Goal: Complete application form

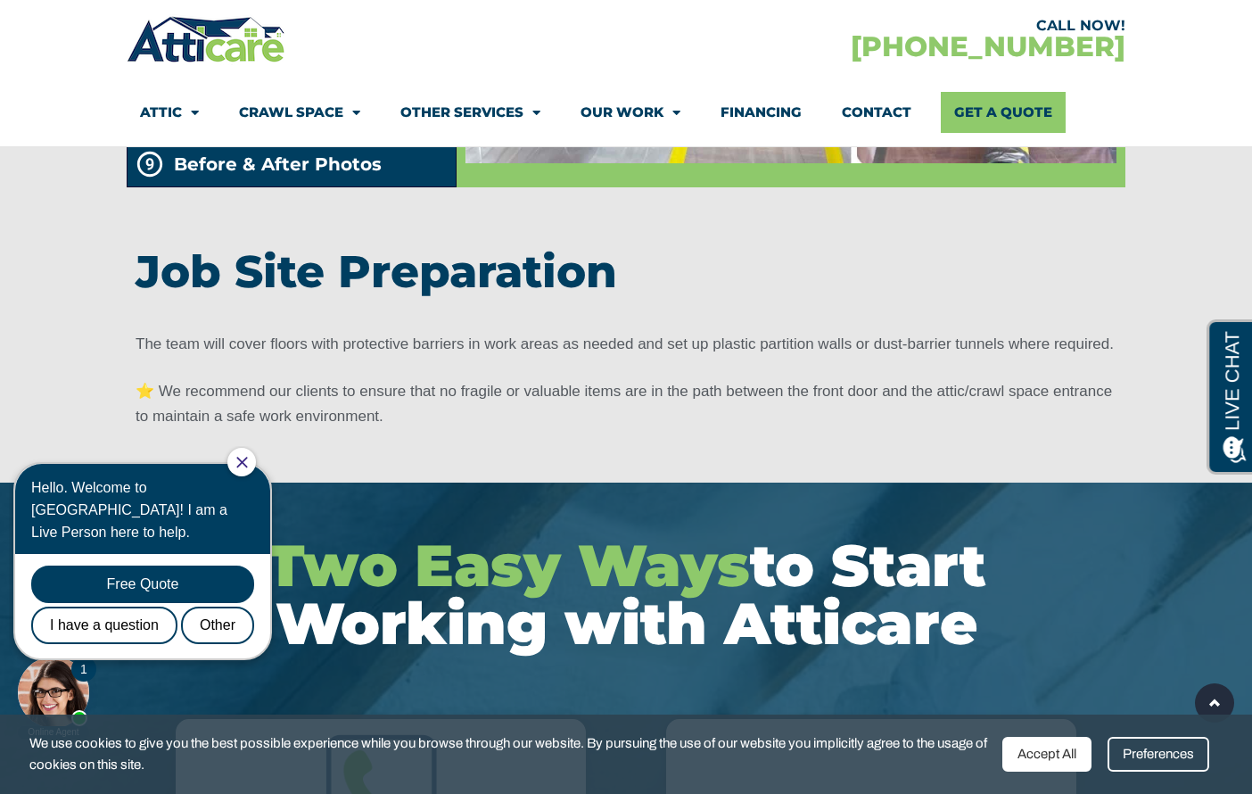
scroll to position [3439, 0]
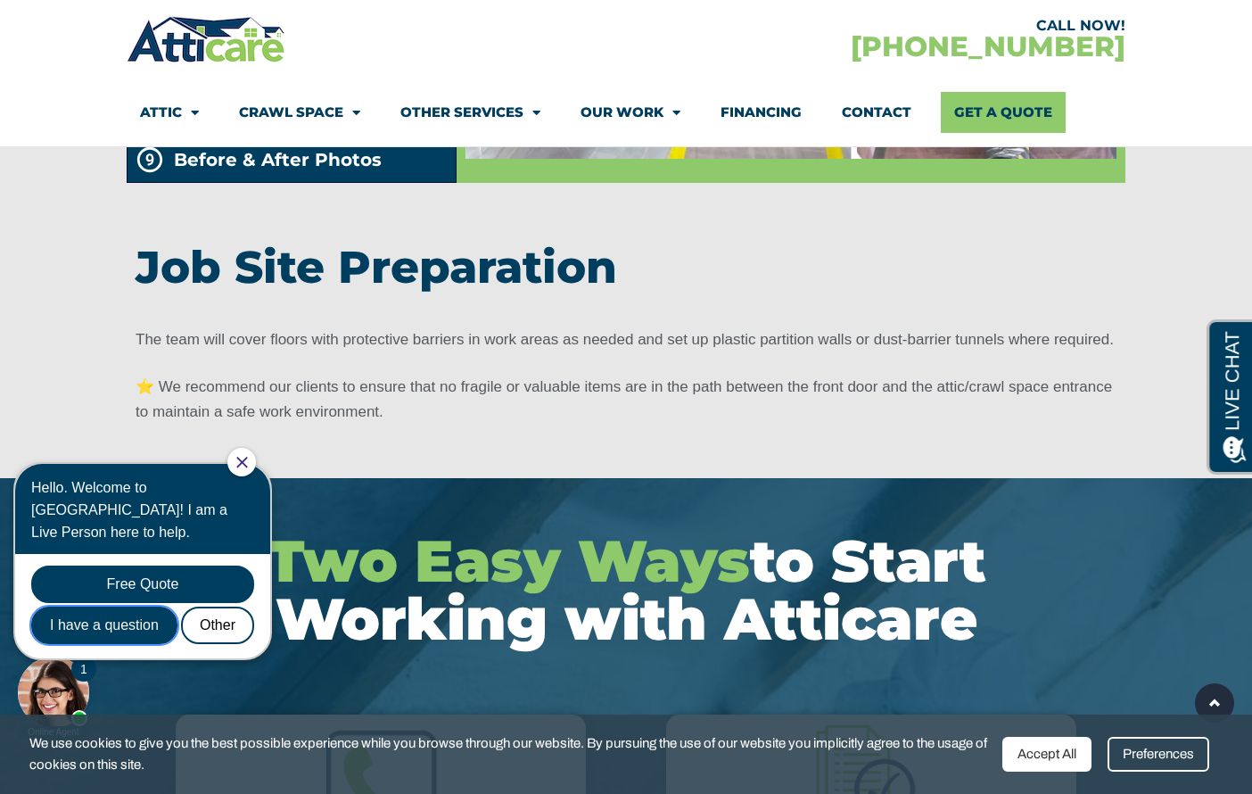
click at [120, 607] on div "I have a question" at bounding box center [104, 625] width 146 height 37
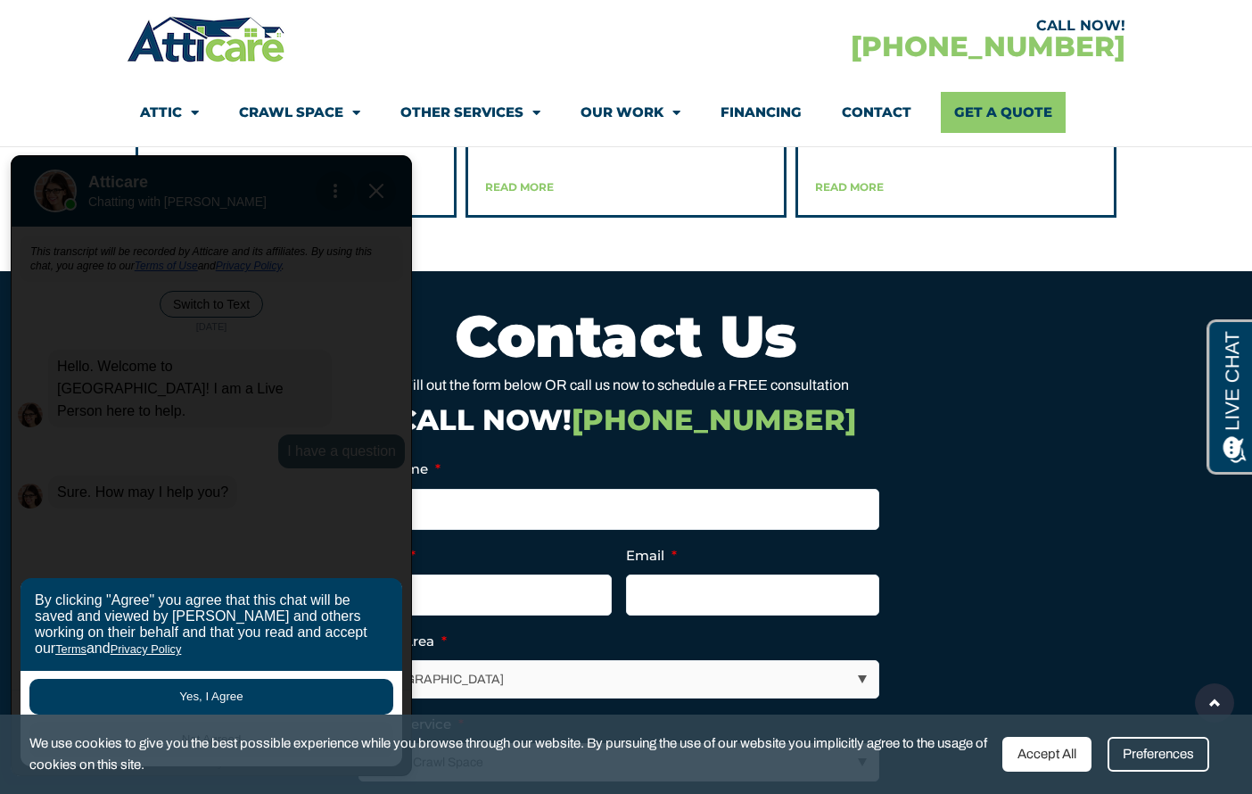
scroll to position [4731, 0]
drag, startPoint x: 723, startPoint y: 464, endPoint x: 661, endPoint y: 446, distance: 64.1
click at [714, 463] on div "Full Name * Phone * Email * Select Area * [GEOGRAPHIC_DATA] Area [GEOGRAPHIC_DA…" at bounding box center [626, 741] width 535 height 596
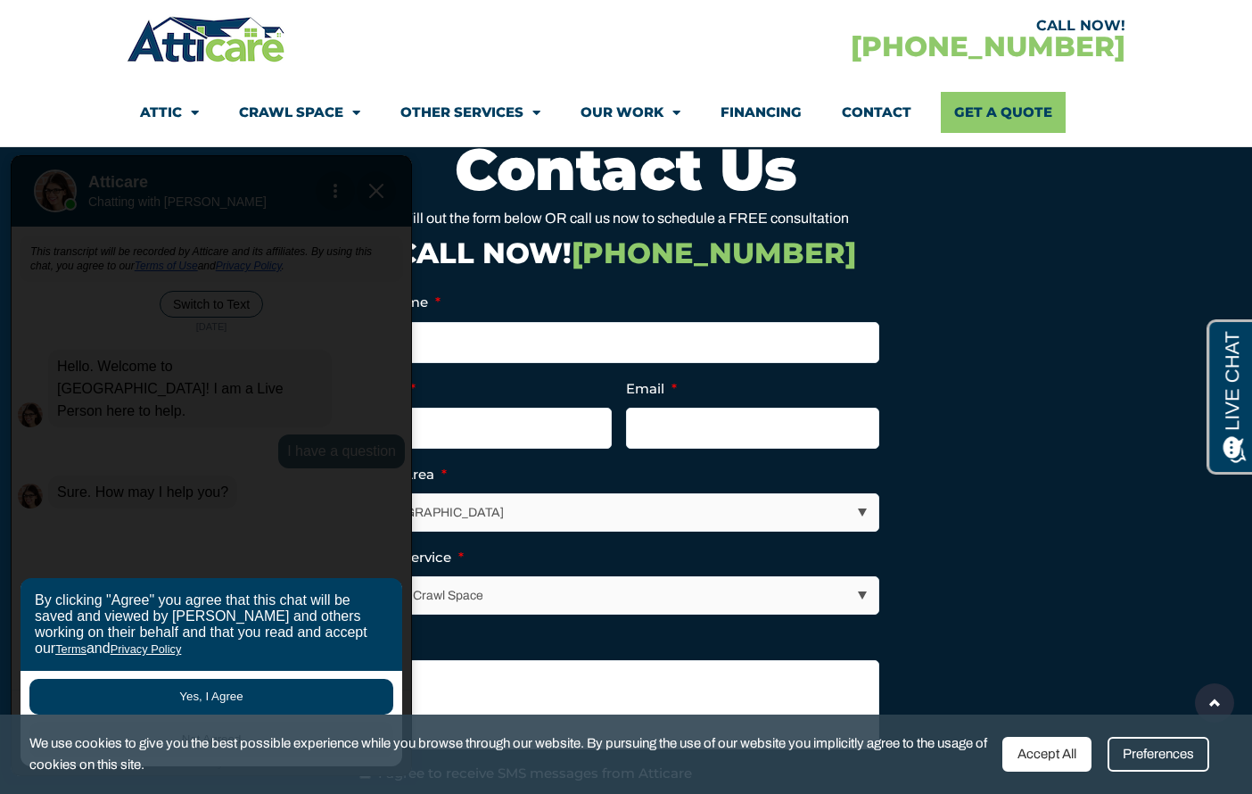
scroll to position [4898, 0]
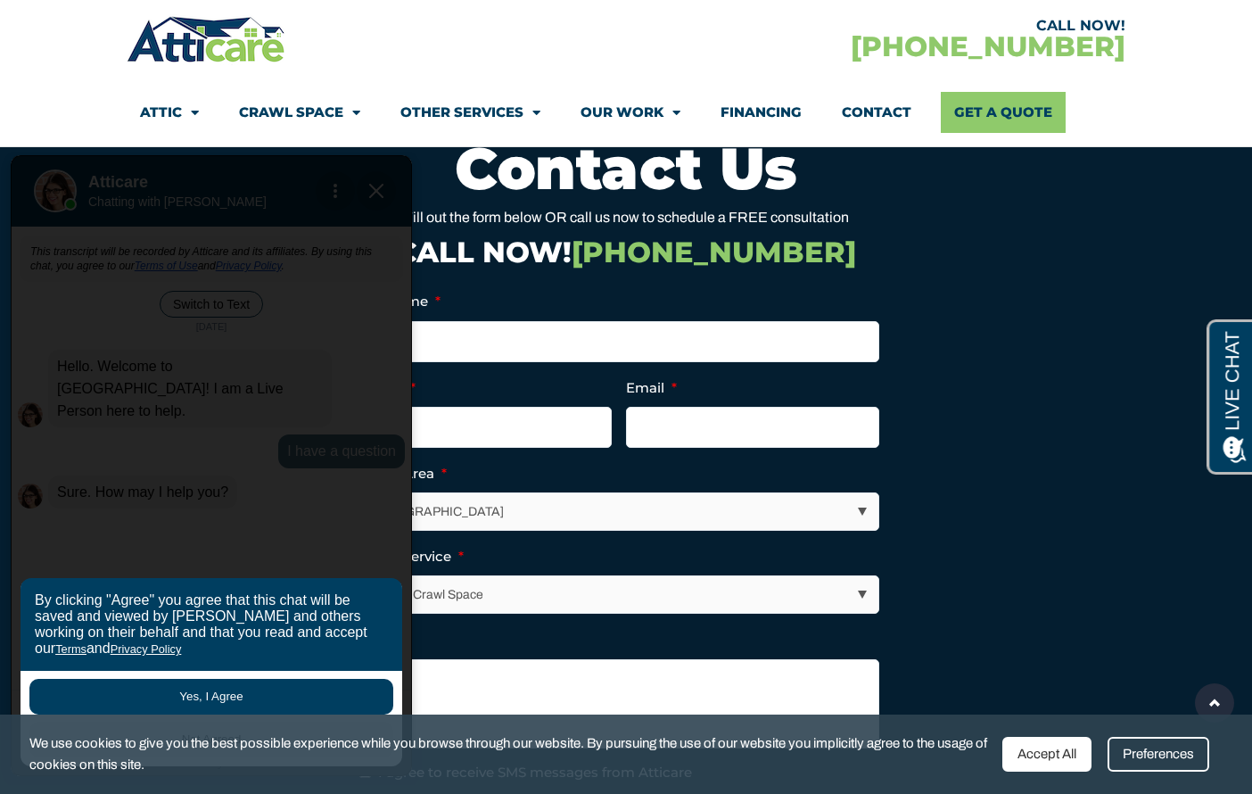
click at [1175, 759] on div "Preferences" at bounding box center [1159, 754] width 102 height 35
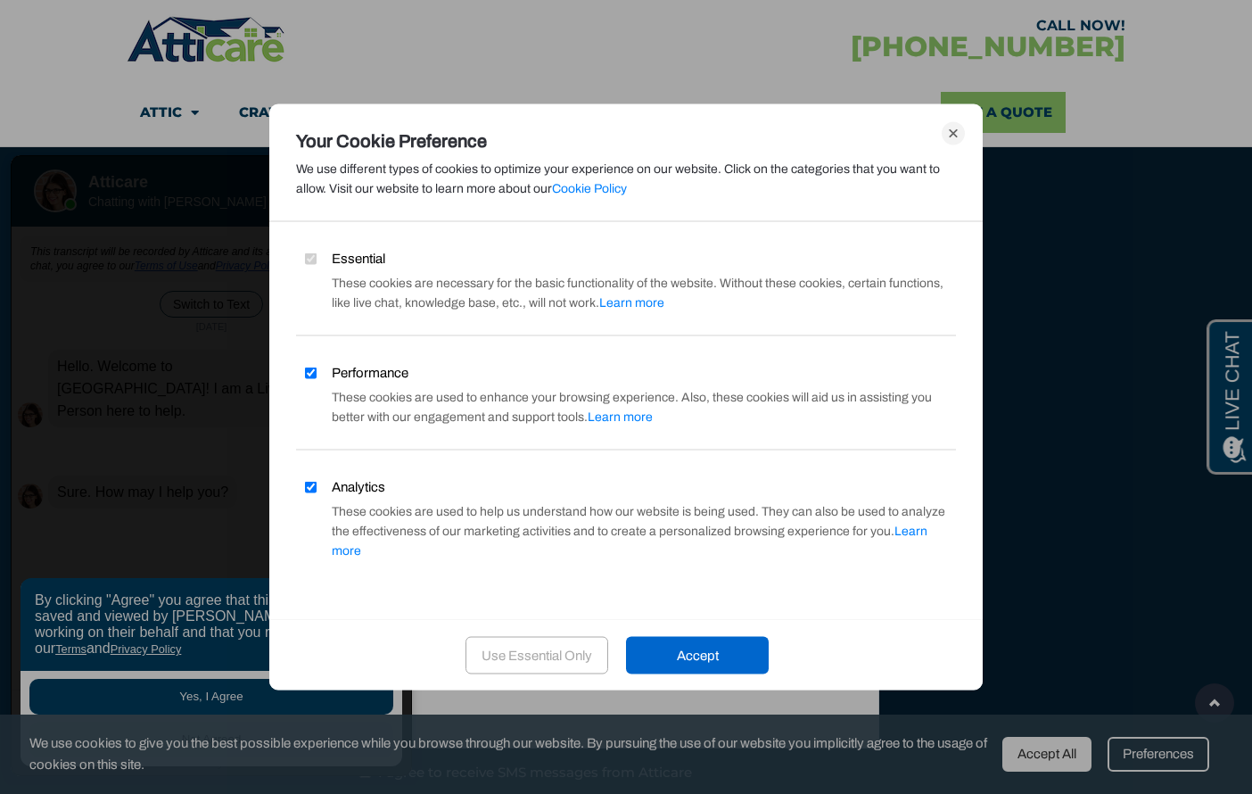
click at [518, 645] on div "Use Essential Only" at bounding box center [537, 654] width 143 height 37
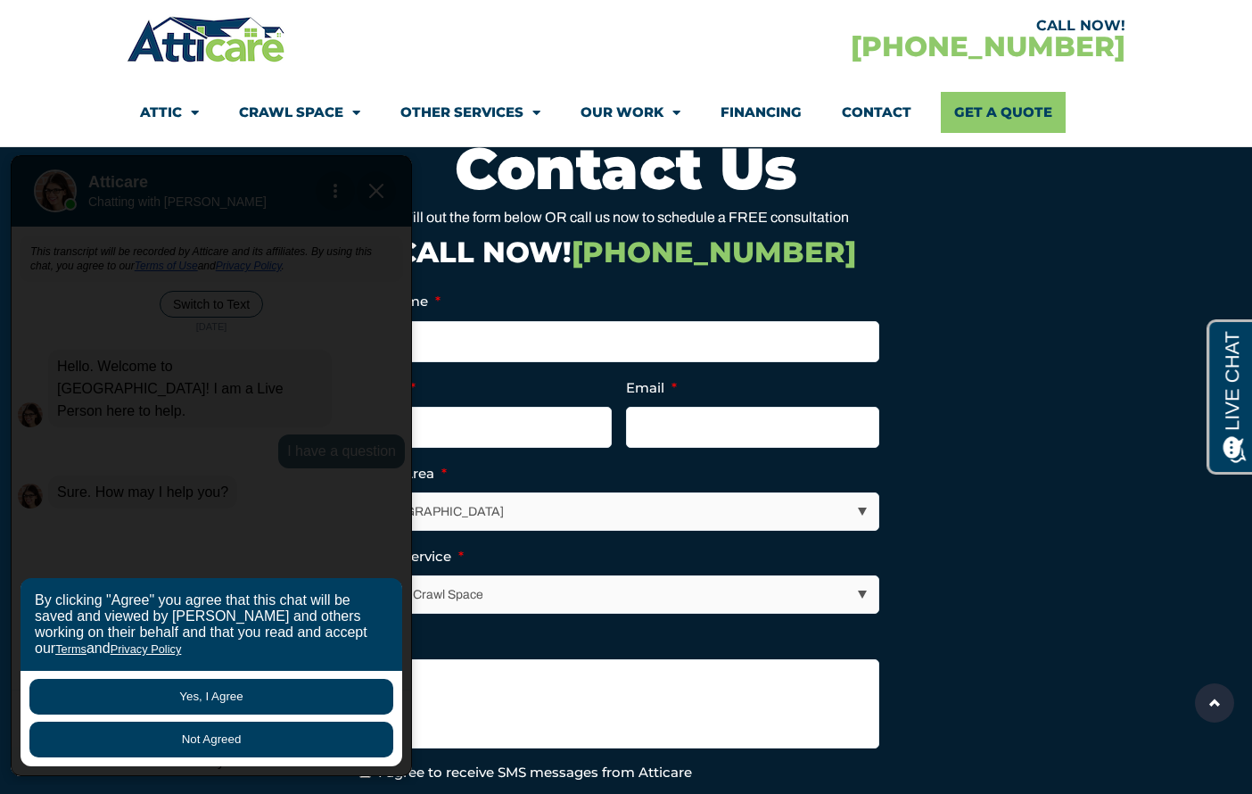
click at [234, 741] on button "Not Agreed" at bounding box center [211, 740] width 364 height 36
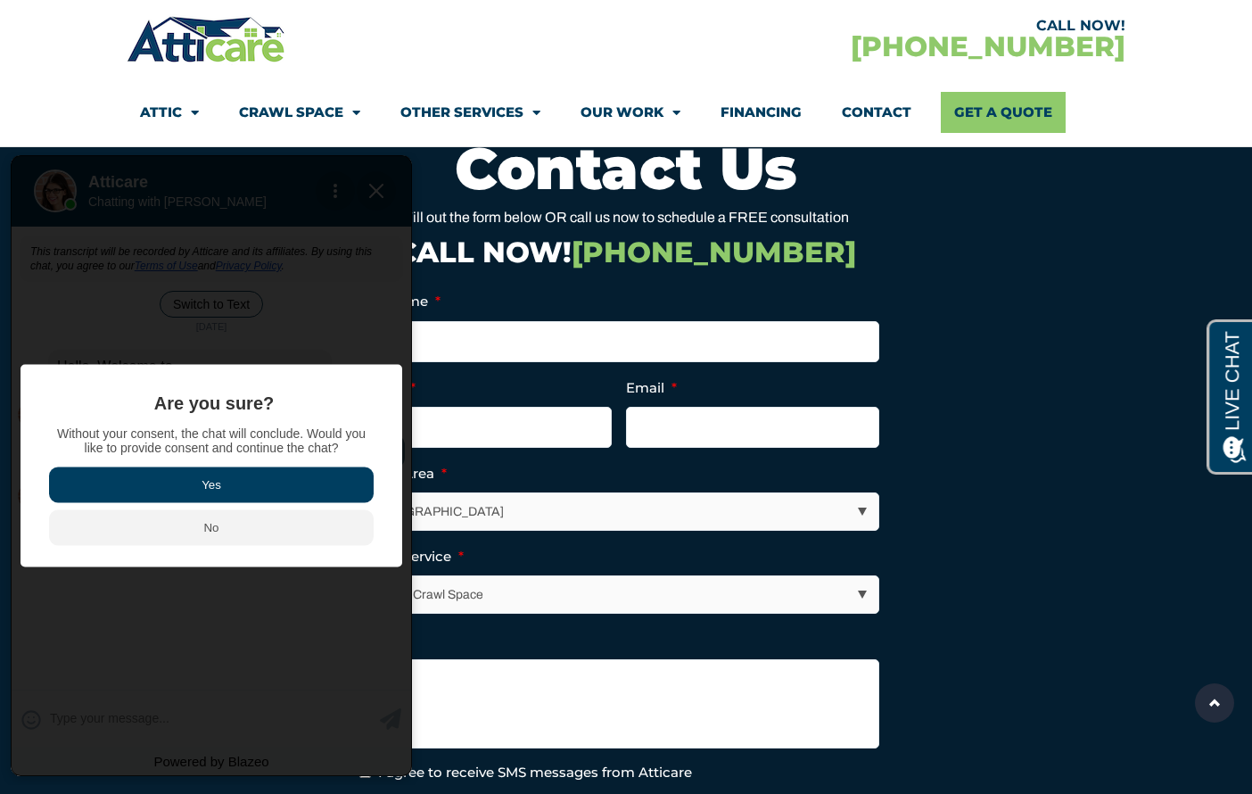
click at [224, 486] on button "Yes" at bounding box center [211, 485] width 325 height 36
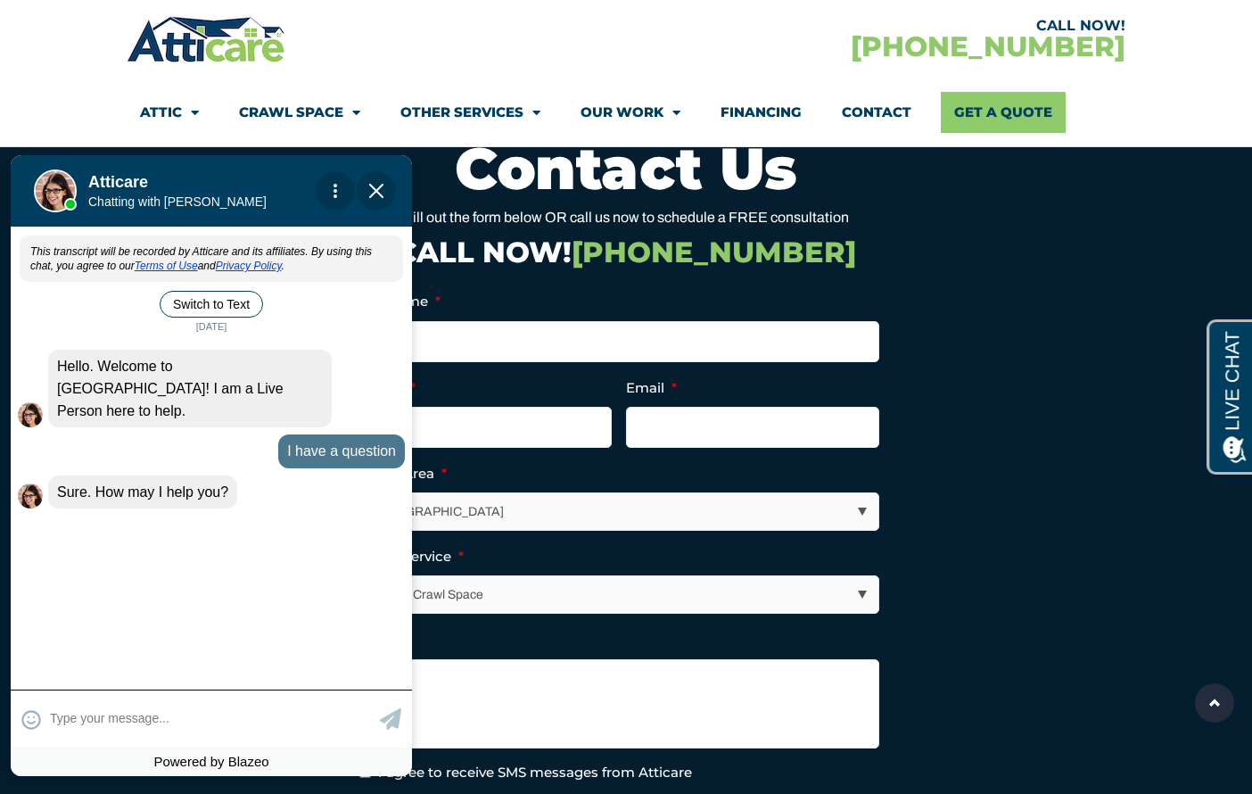
click at [143, 719] on textarea at bounding box center [213, 718] width 326 height 35
type input "I'm wondering if you do crawl"
type textarea "I'm wondering if you do crawl space encapsulation?"
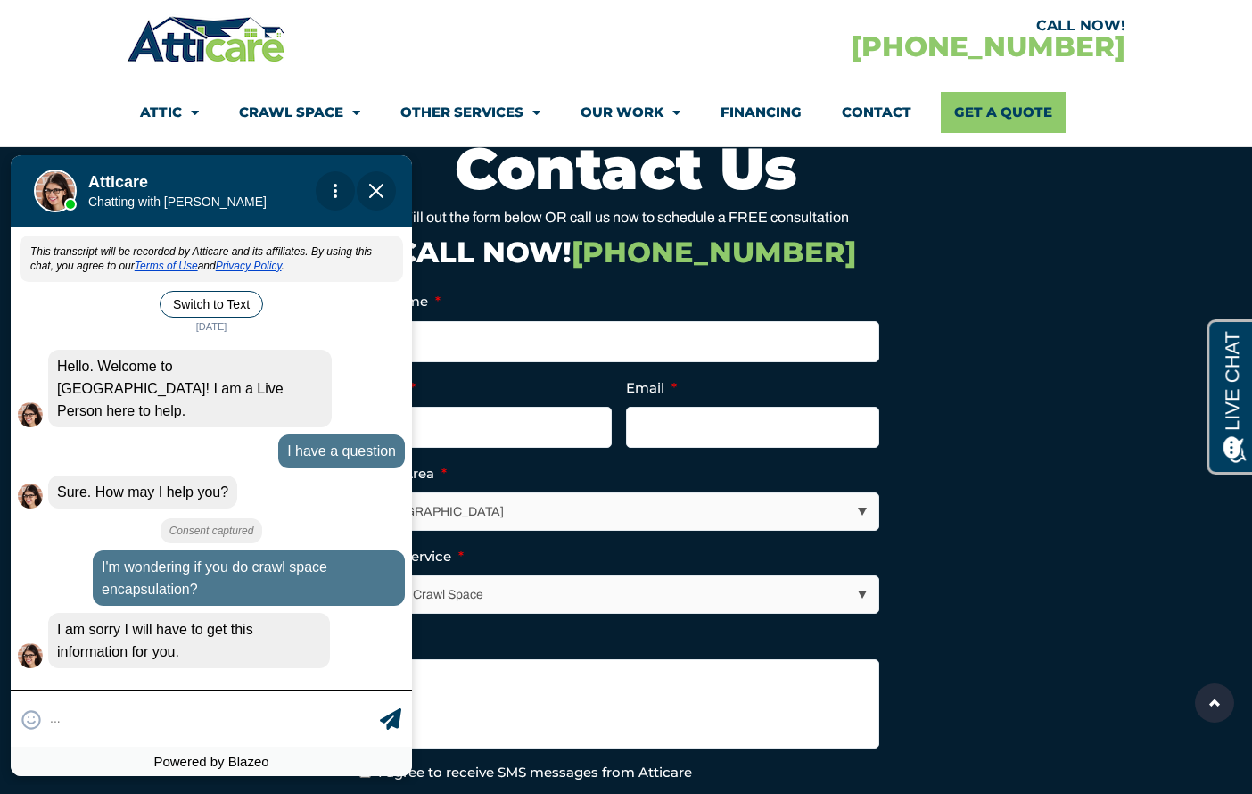
scroll to position [63, 0]
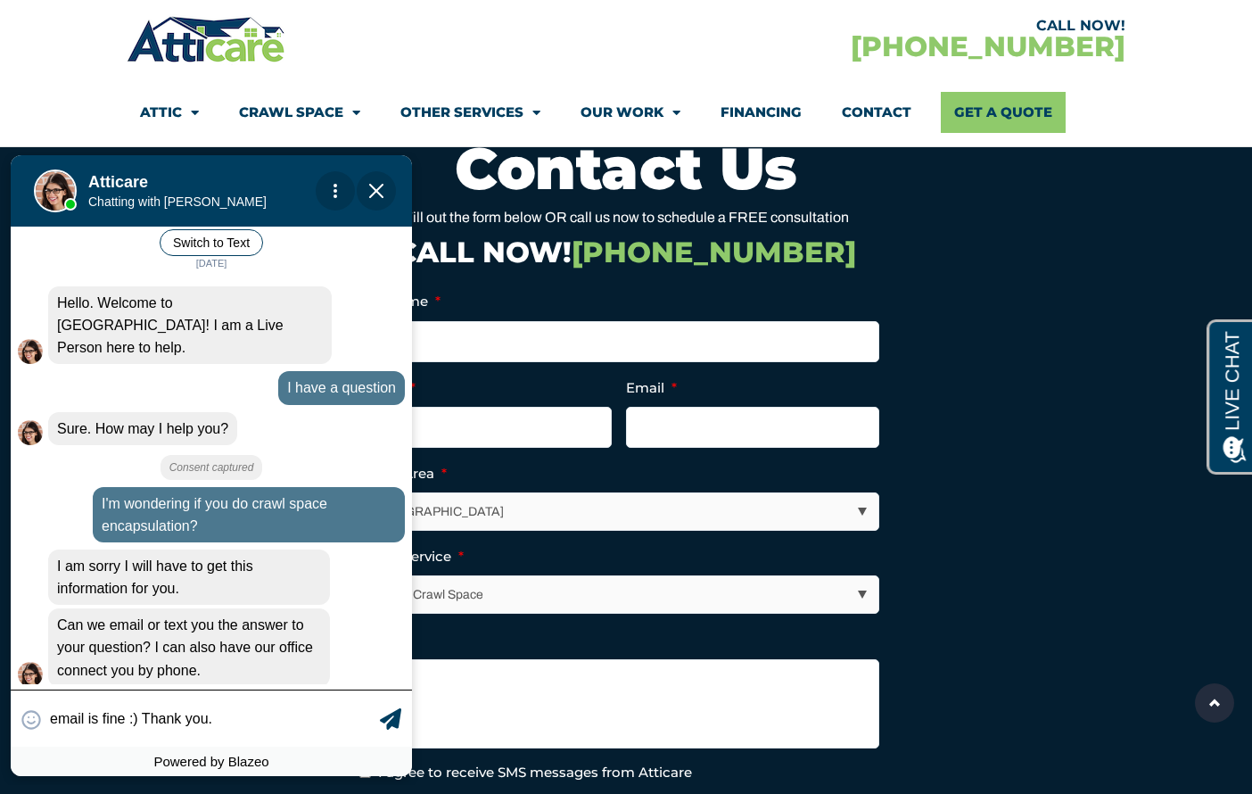
type input "email is fine :) Thank you. M"
type textarea "email is fine :) Thank you. M"
type input "email is fine :) Thank you. My"
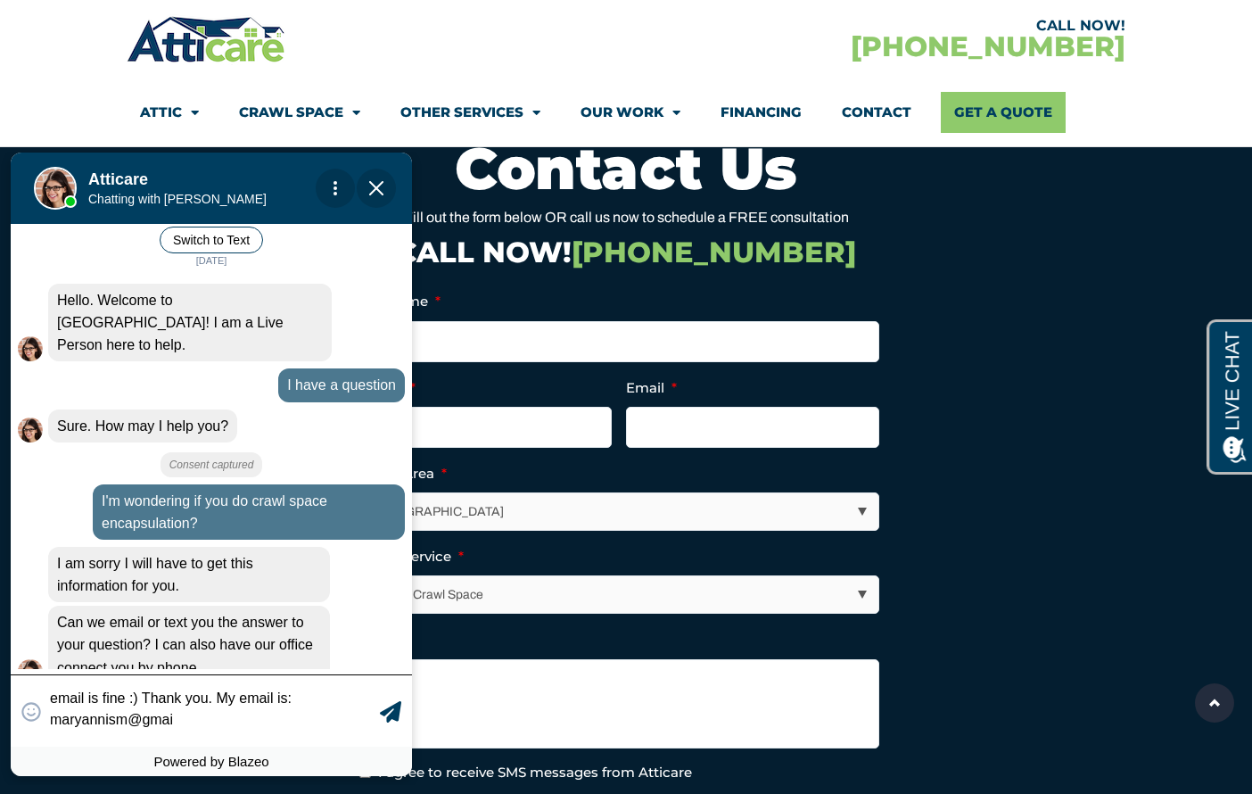
scroll to position [76, 0]
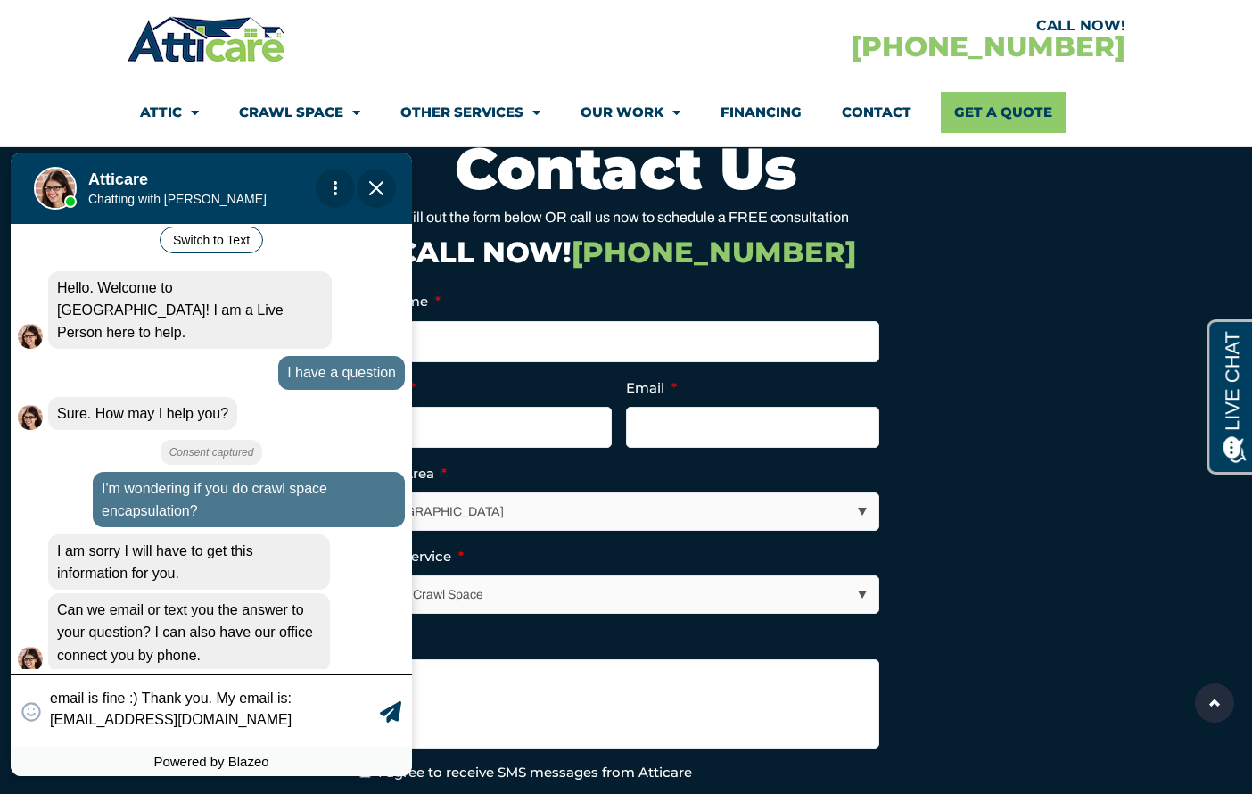
type textarea "email is fine :) Thank you. My email is: [EMAIL_ADDRESS][DOMAIN_NAME]"
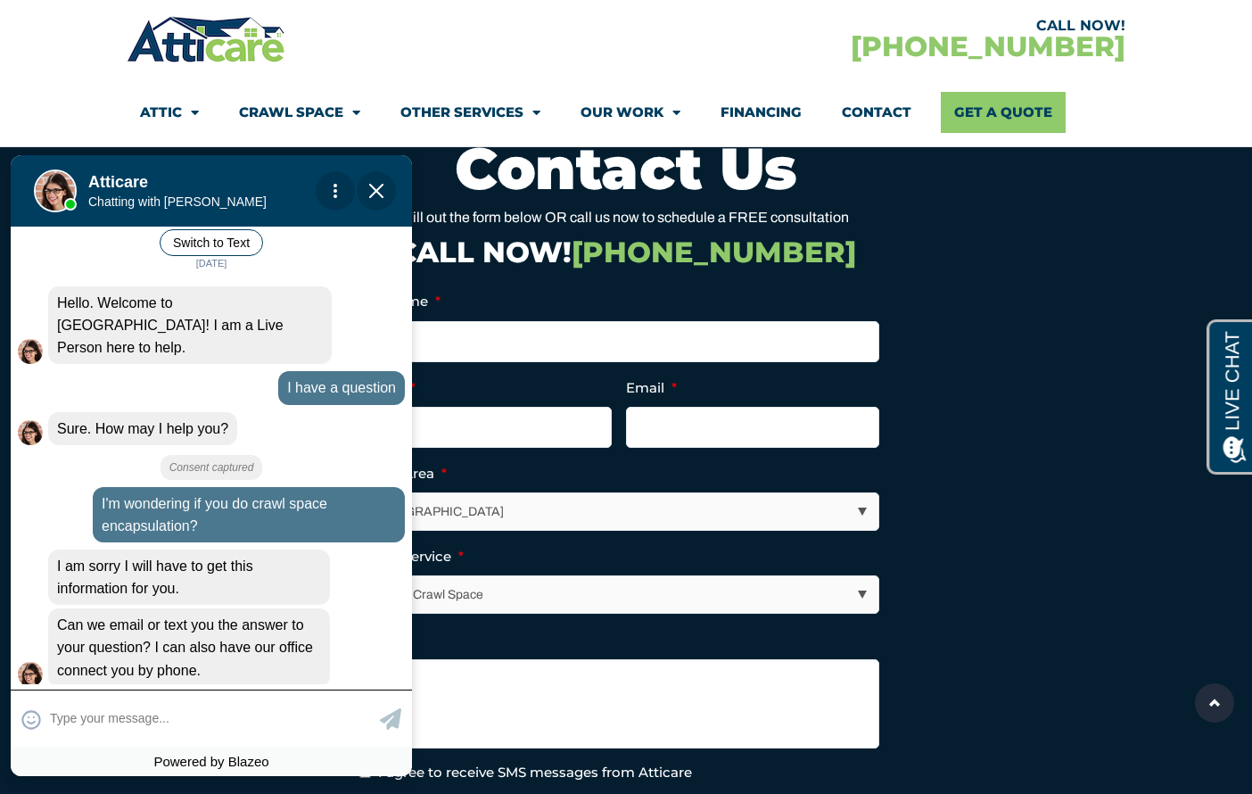
scroll to position [126, 0]
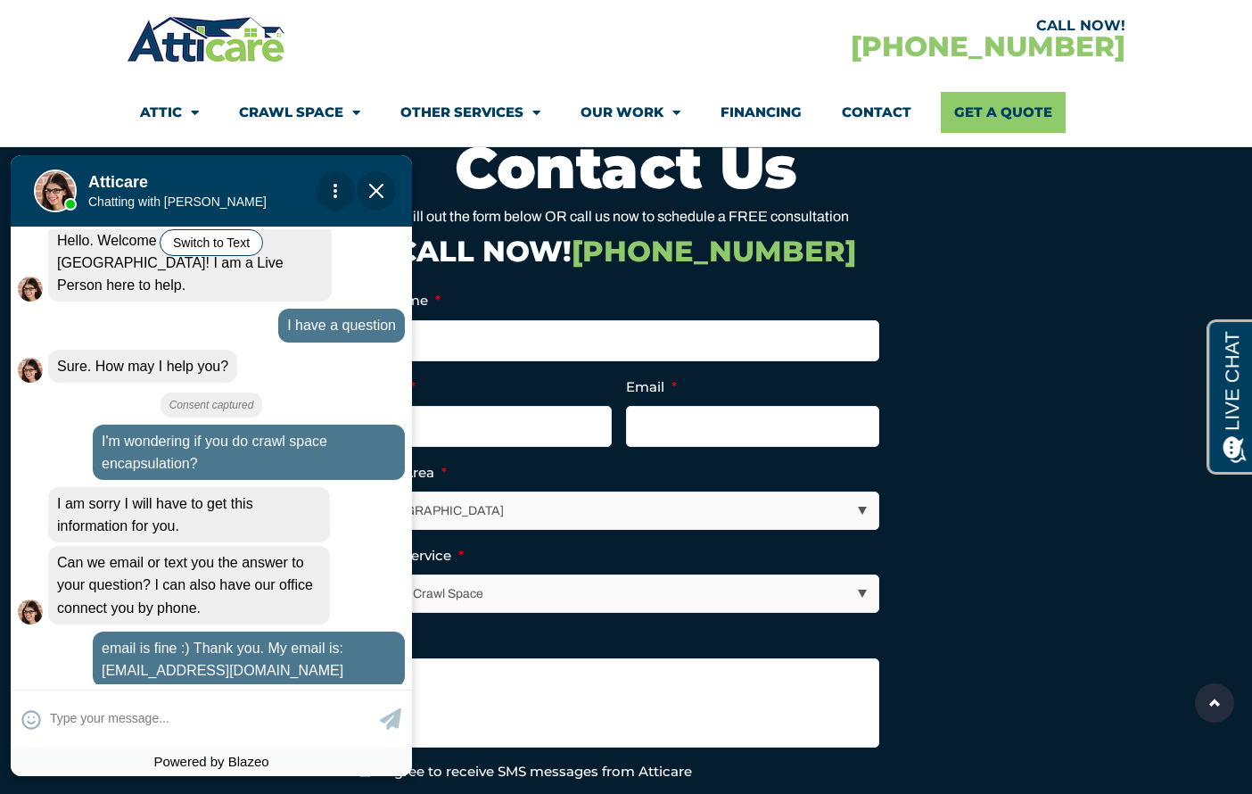
drag, startPoint x: 1049, startPoint y: 540, endPoint x: 1018, endPoint y: 534, distance: 31.7
click at [1049, 540] on section "Full Name * Phone * Email * Select Area * [GEOGRAPHIC_DATA] Area [GEOGRAPHIC_DA…" at bounding box center [626, 632] width 981 height 714
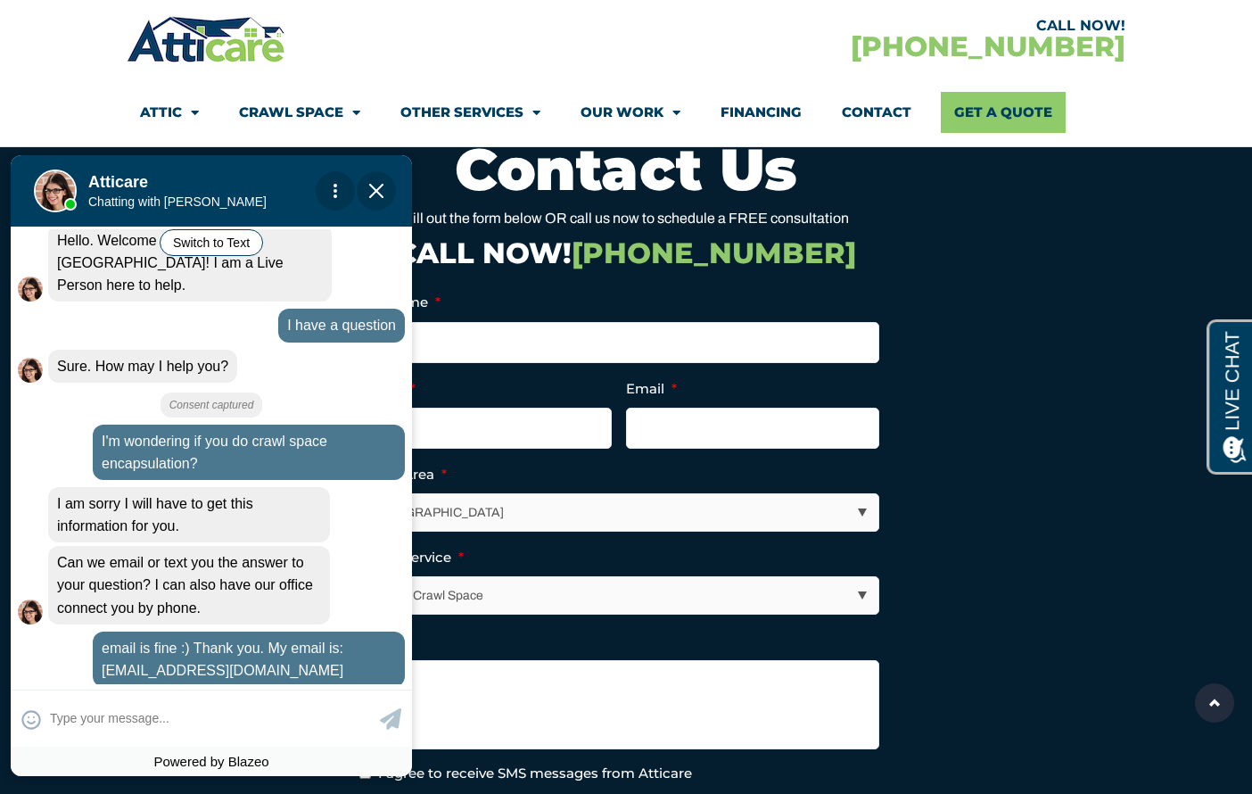
click at [331, 193] on div "Mute Transfer chat to Text Pop Out" at bounding box center [335, 190] width 39 height 39
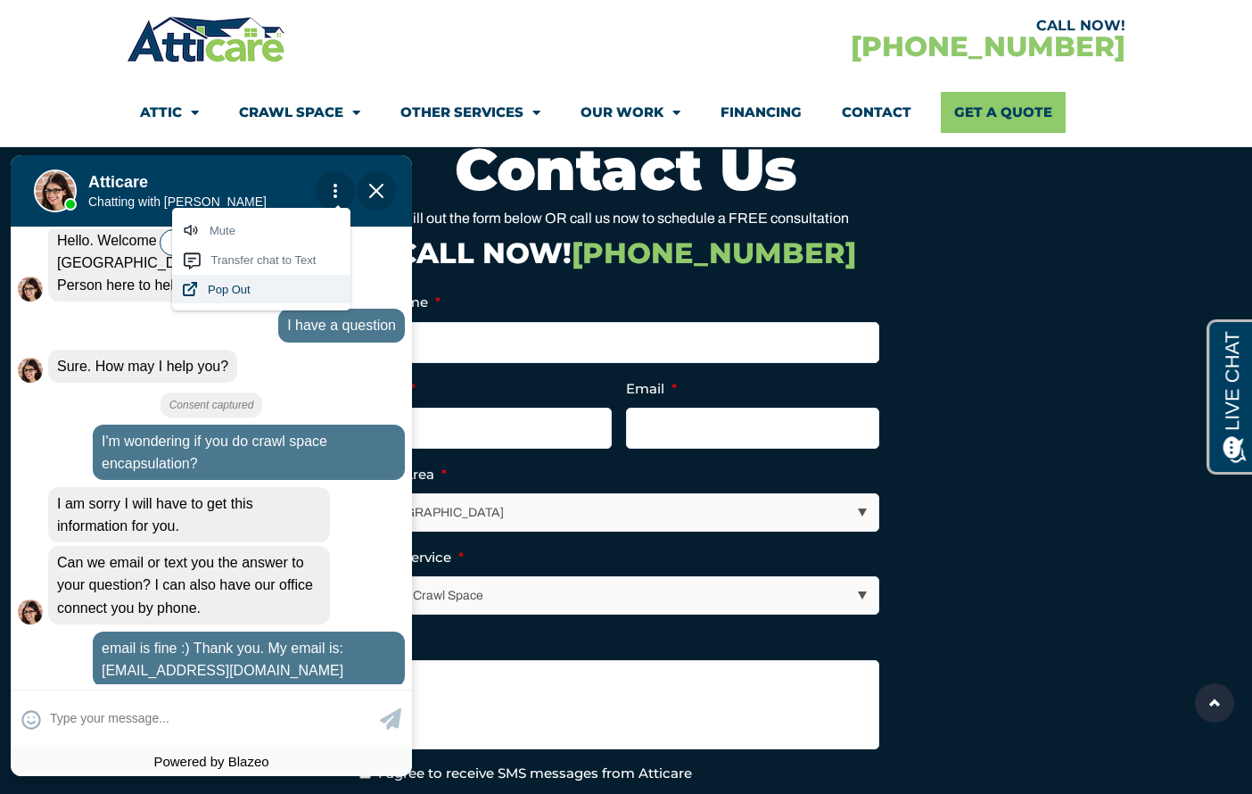
click at [249, 285] on span "Pop Out" at bounding box center [224, 289] width 54 height 13
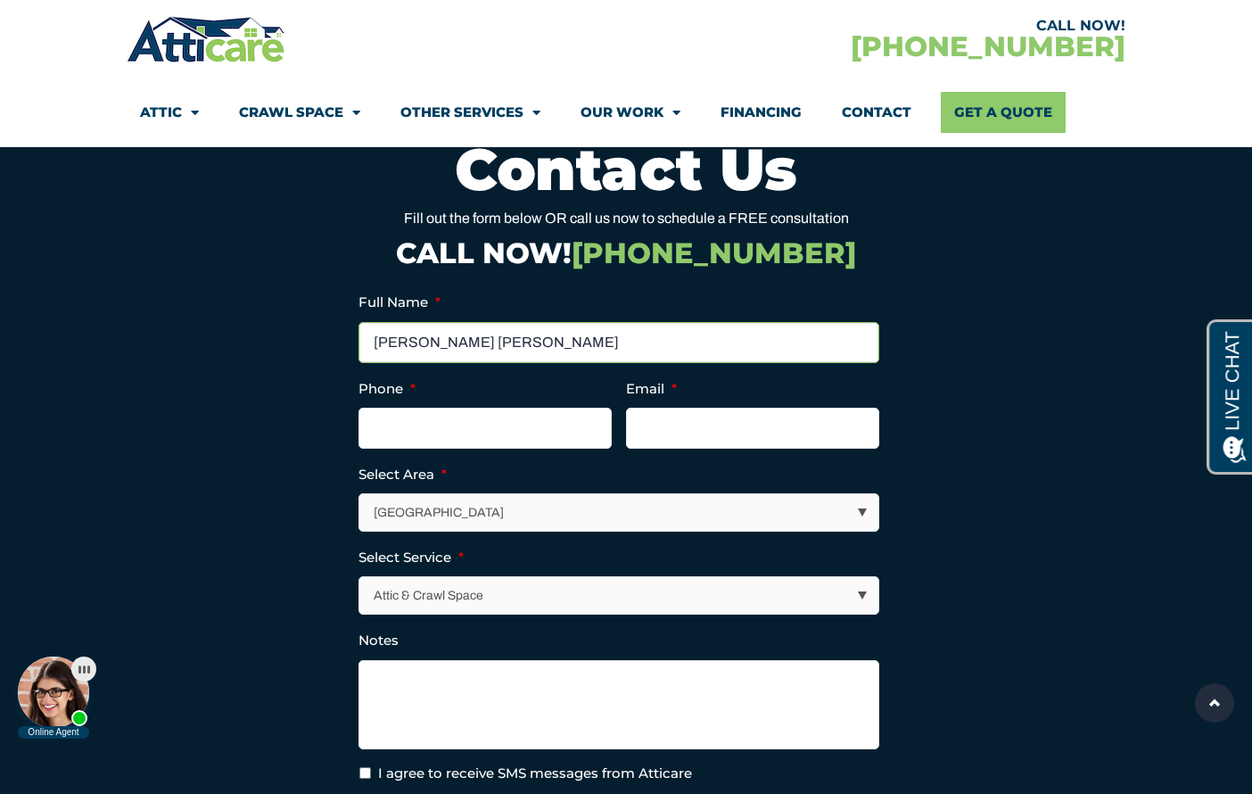
type input "[PERSON_NAME] [PERSON_NAME]"
type input "[PHONE_NUMBER]"
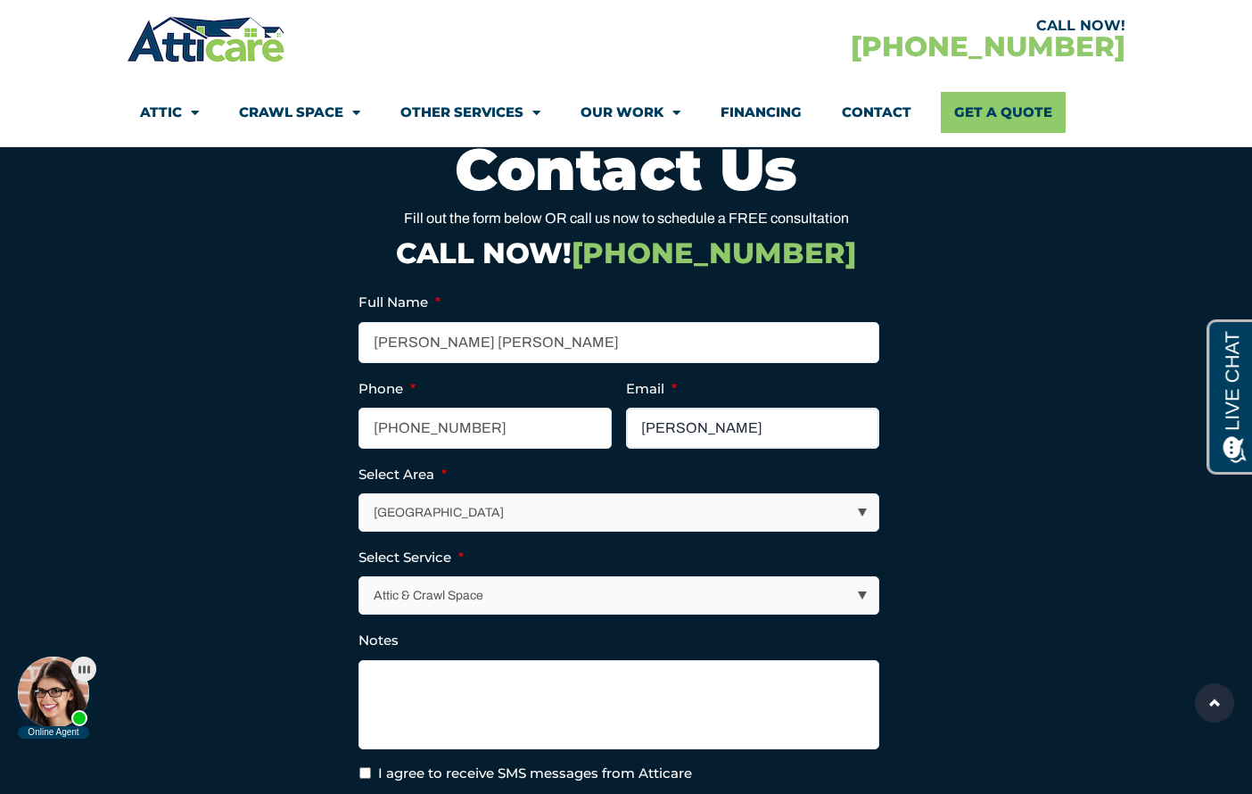
type input "[PERSON_NAME]"
type input "[EMAIL_ADDRESS][DOMAIN_NAME]"
select select "[GEOGRAPHIC_DATA]"
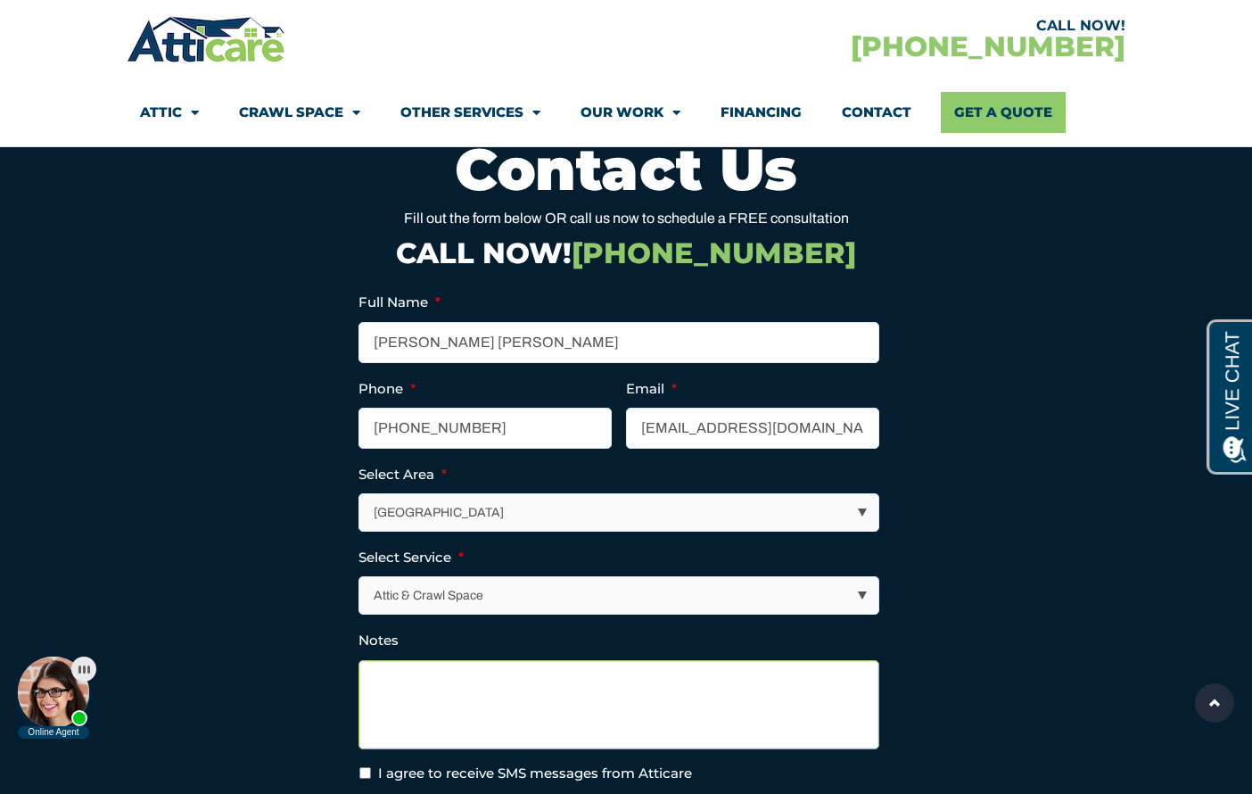
click at [537, 687] on textarea "Notes" at bounding box center [619, 704] width 521 height 89
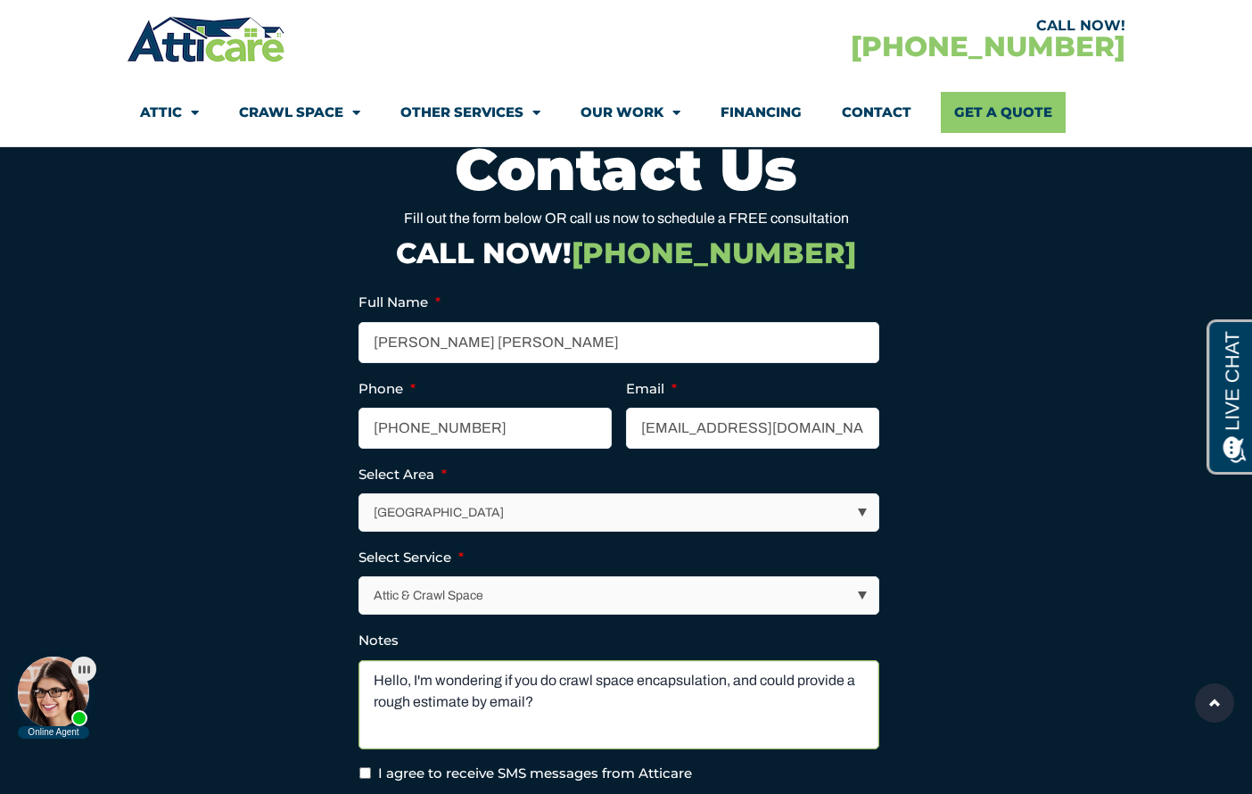
scroll to position [4897, 0]
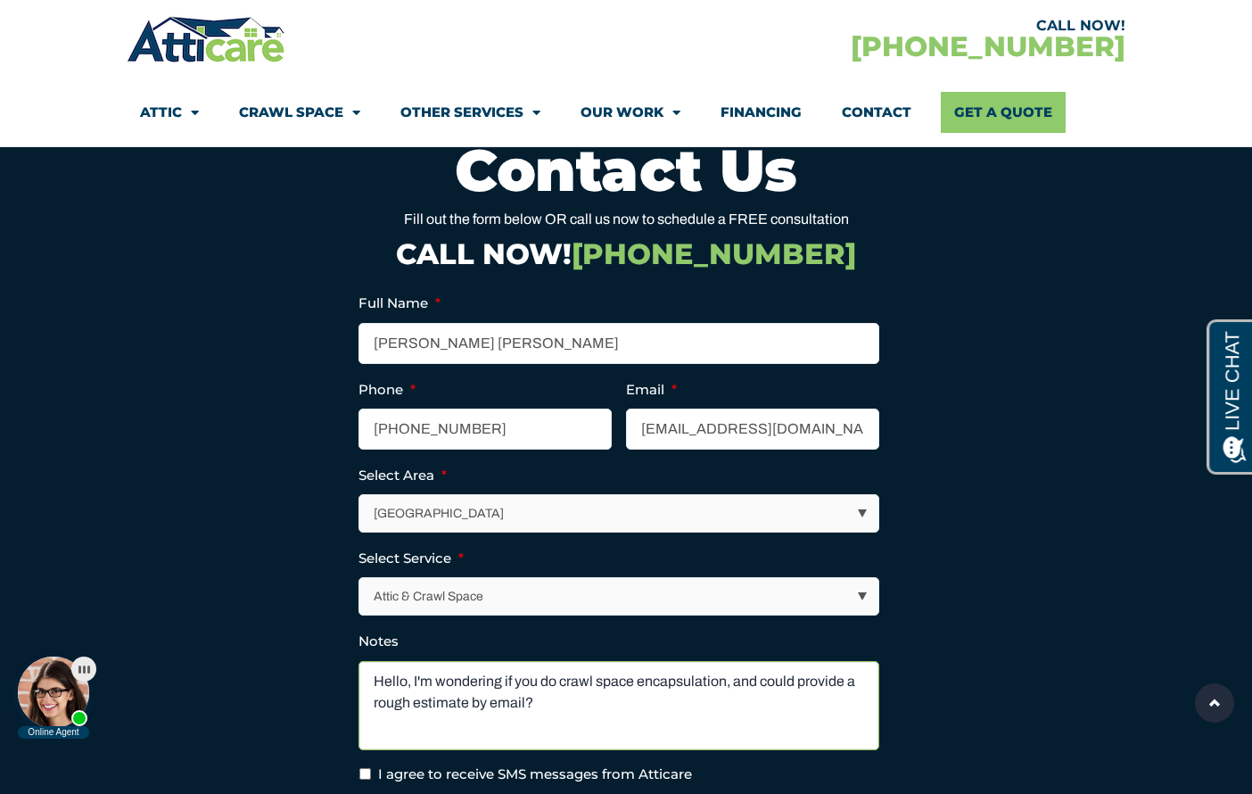
type textarea "Hello, I'm wondering if you do crawl space encapsulation, and could provide a r…"
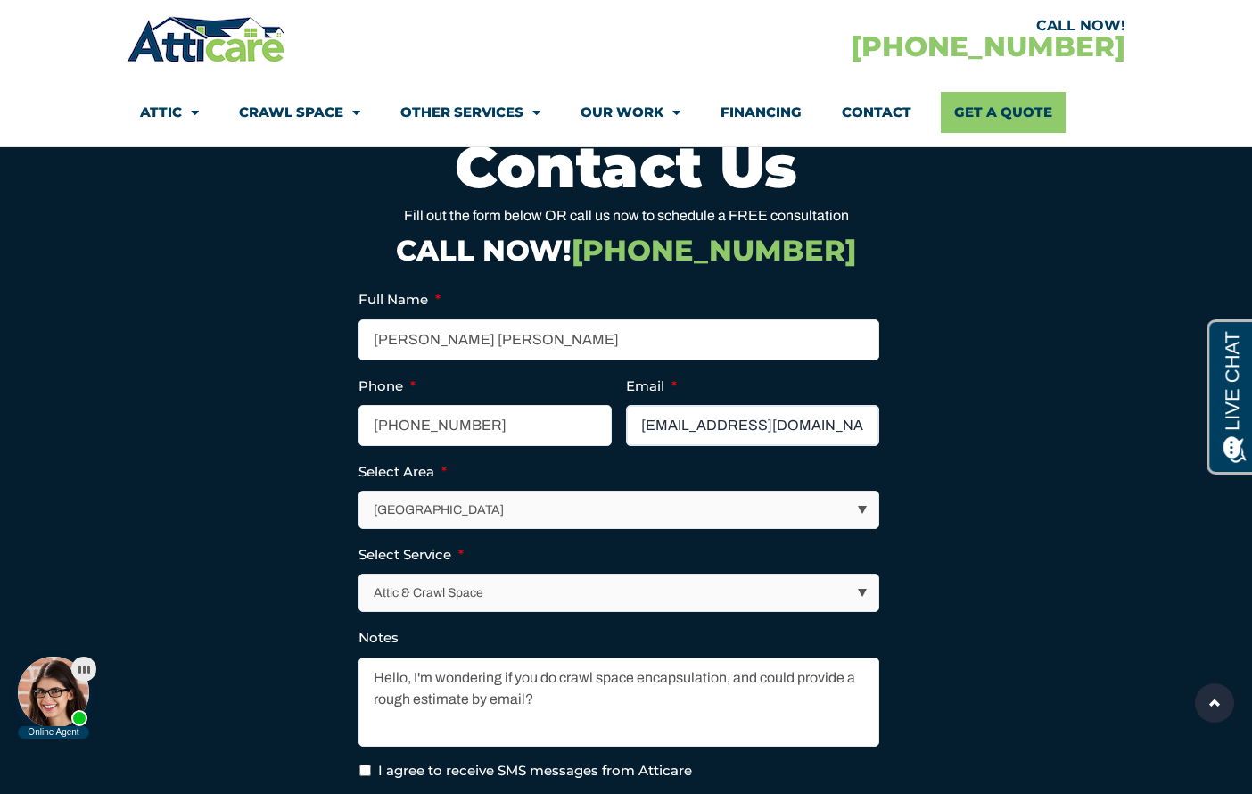
click at [823, 446] on input "[EMAIL_ADDRESS][DOMAIN_NAME]" at bounding box center [752, 425] width 253 height 41
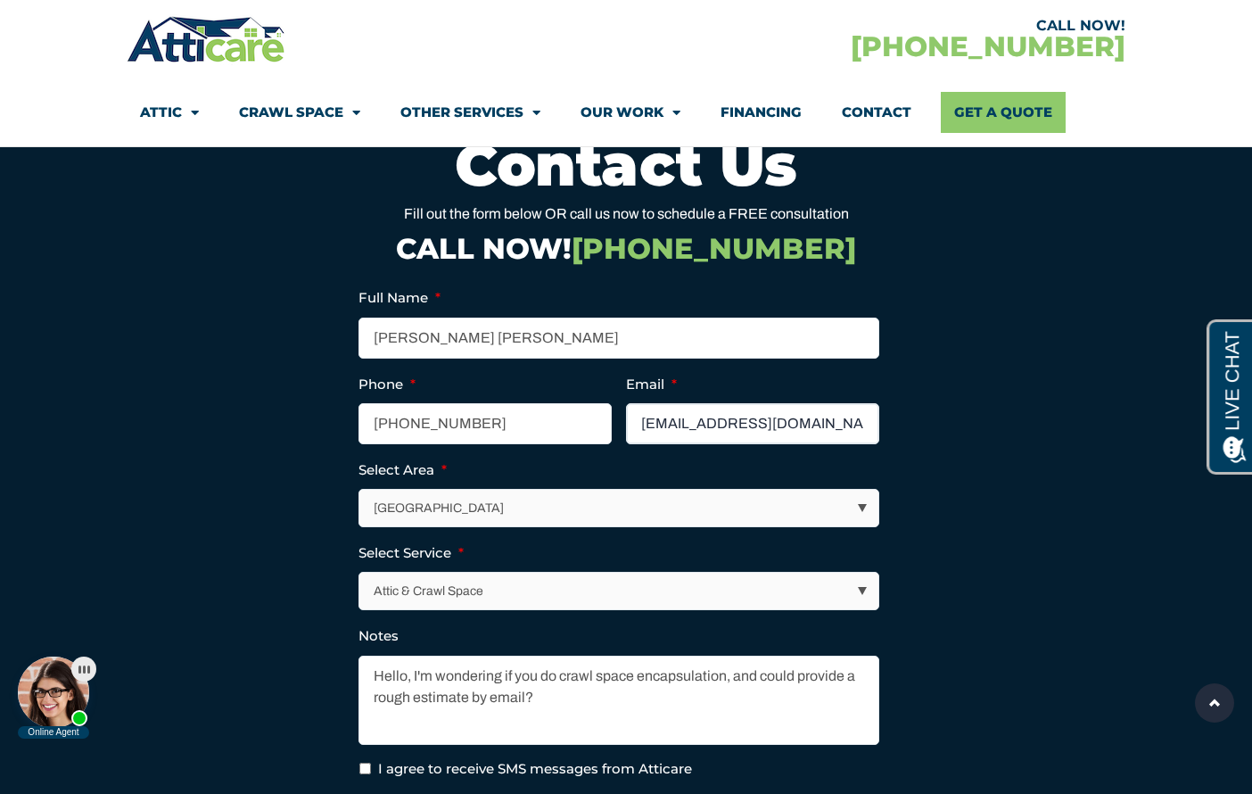
scroll to position [4902, 0]
type input "[EMAIL_ADDRESS][DOMAIN_NAME]"
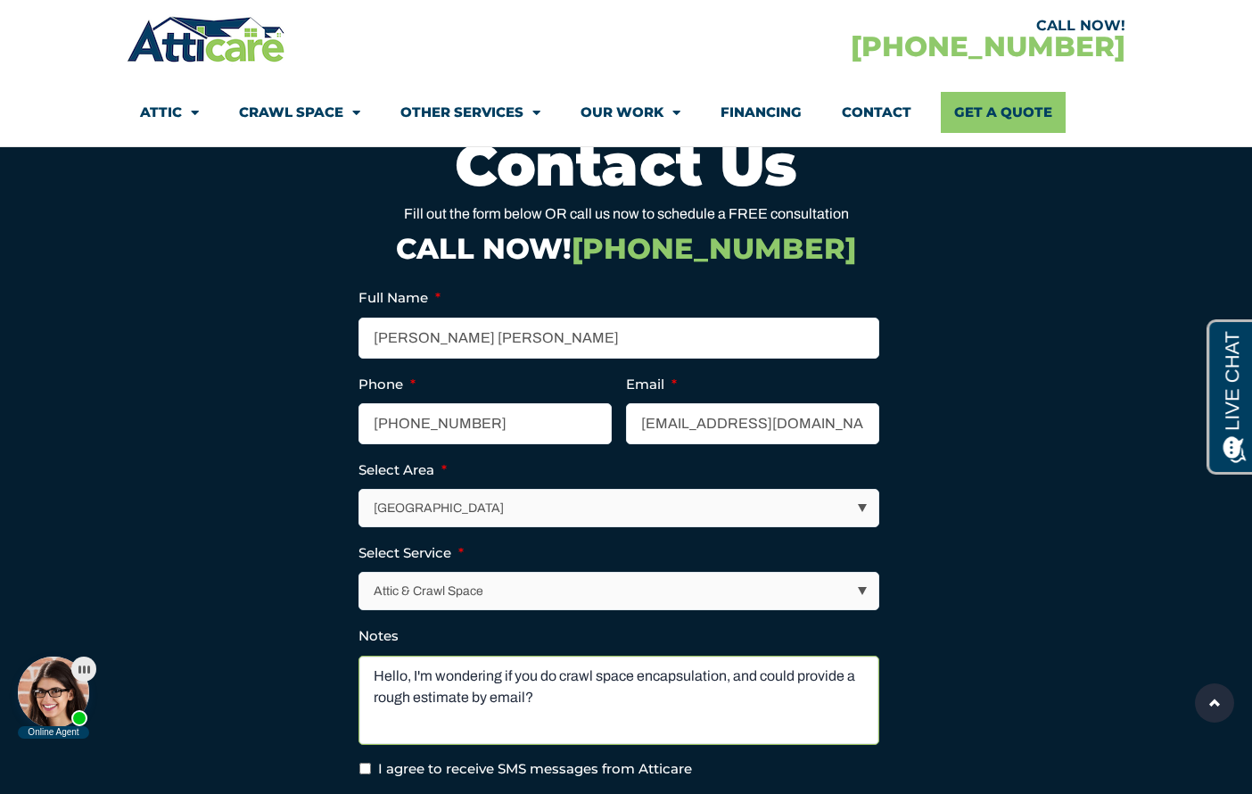
click at [602, 718] on textarea "Hello, I'm wondering if you do crawl space encapsulation, and could provide a r…" at bounding box center [619, 700] width 521 height 89
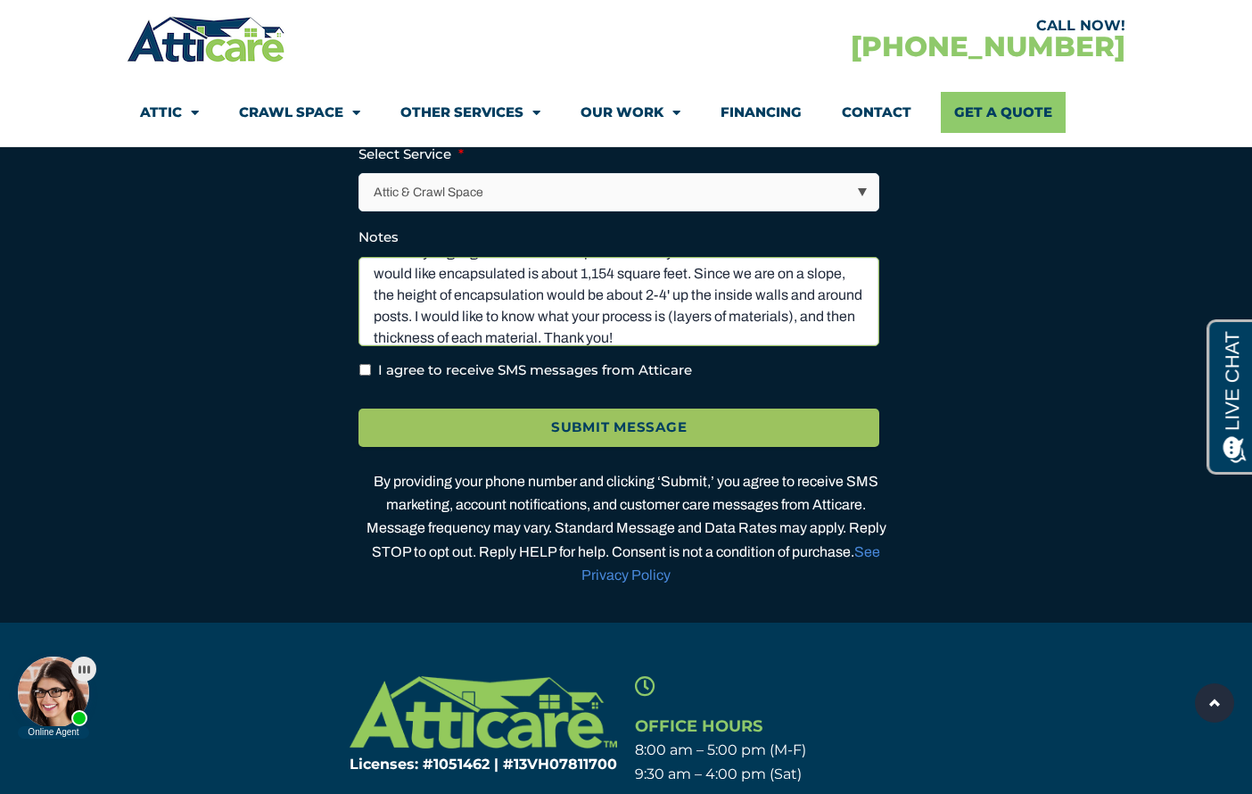
scroll to position [5295, 0]
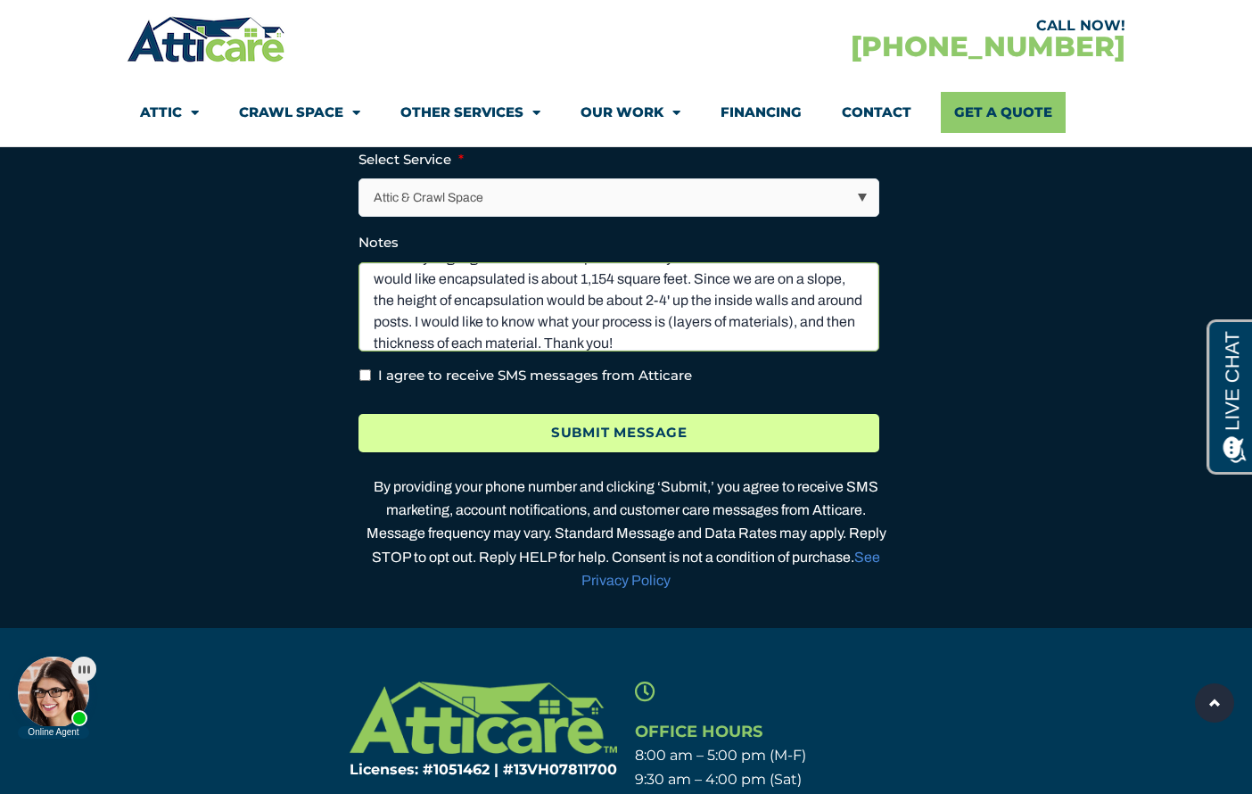
type textarea "Hello, I'm wondering if you do crawl space encapsulation, and could provide a r…"
click at [682, 446] on input "Submit Message" at bounding box center [619, 433] width 521 height 38
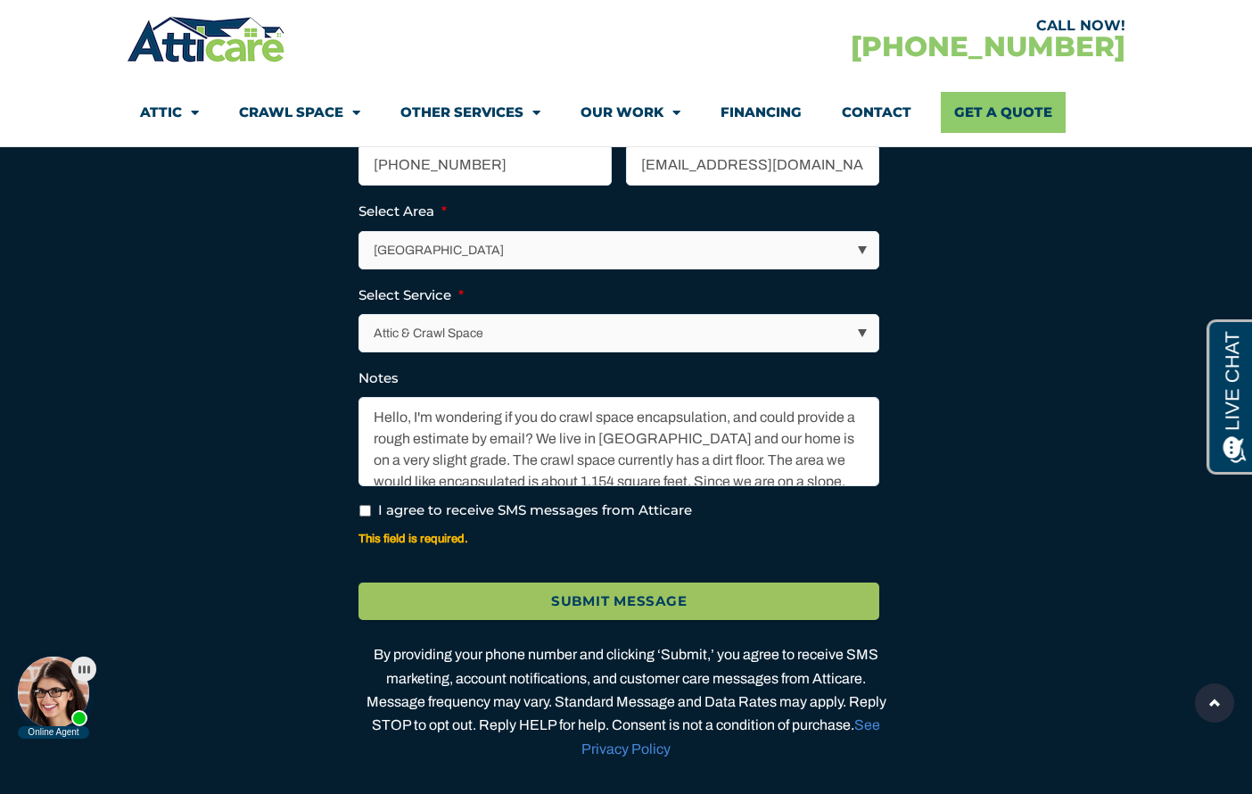
scroll to position [5229, 0]
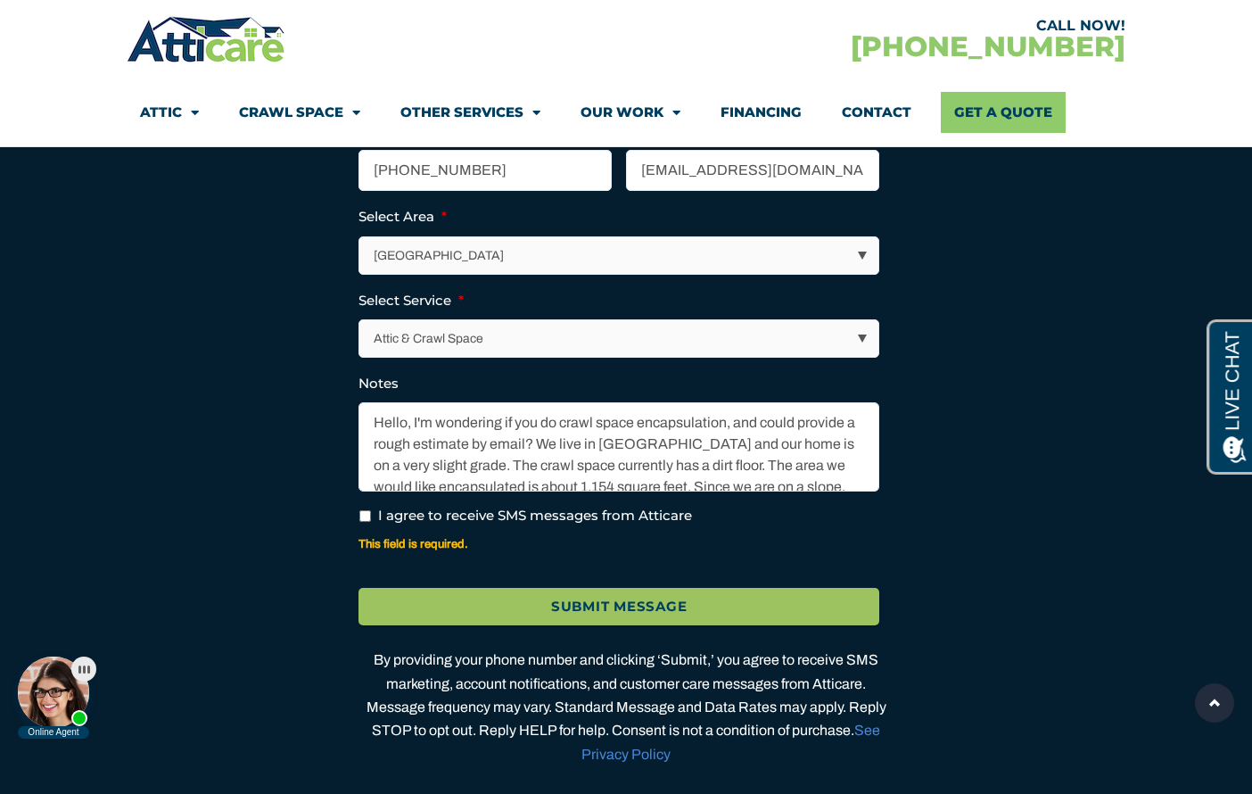
select select "Other Services"
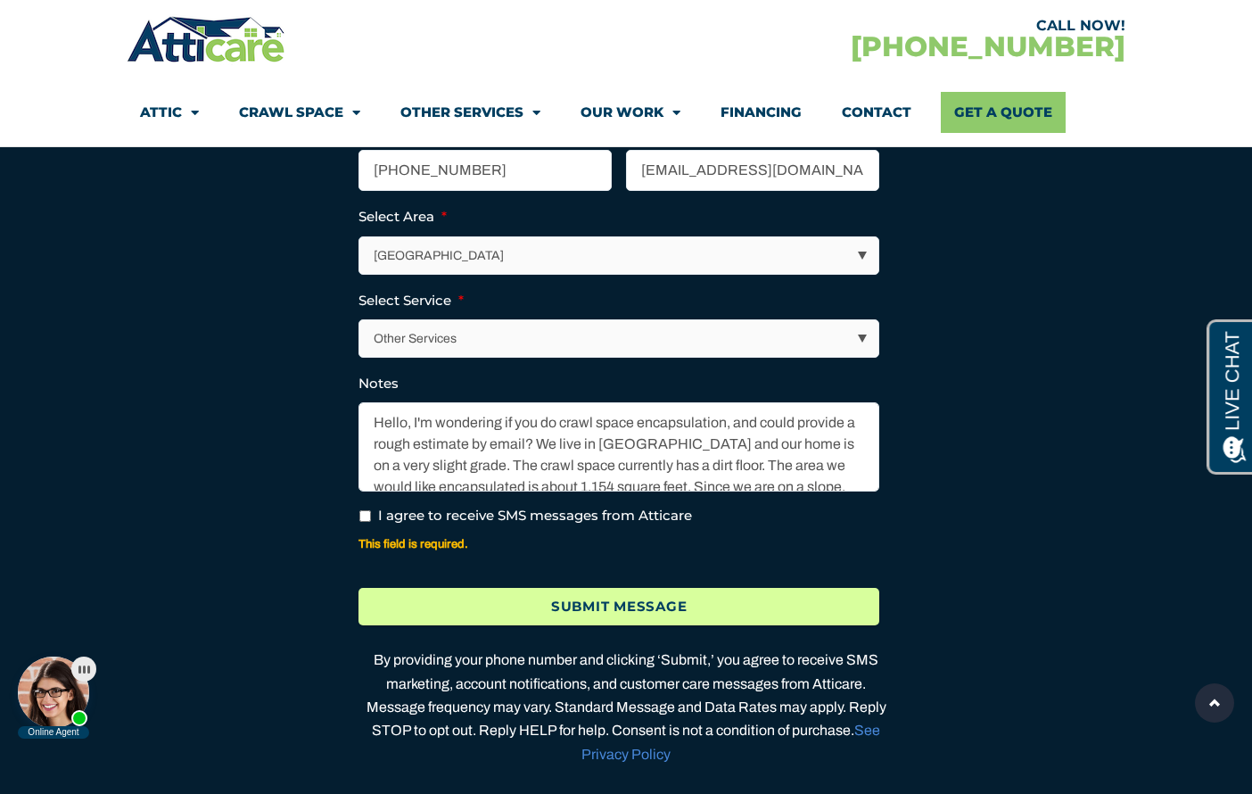
click at [604, 624] on input "Submit Message" at bounding box center [619, 607] width 521 height 38
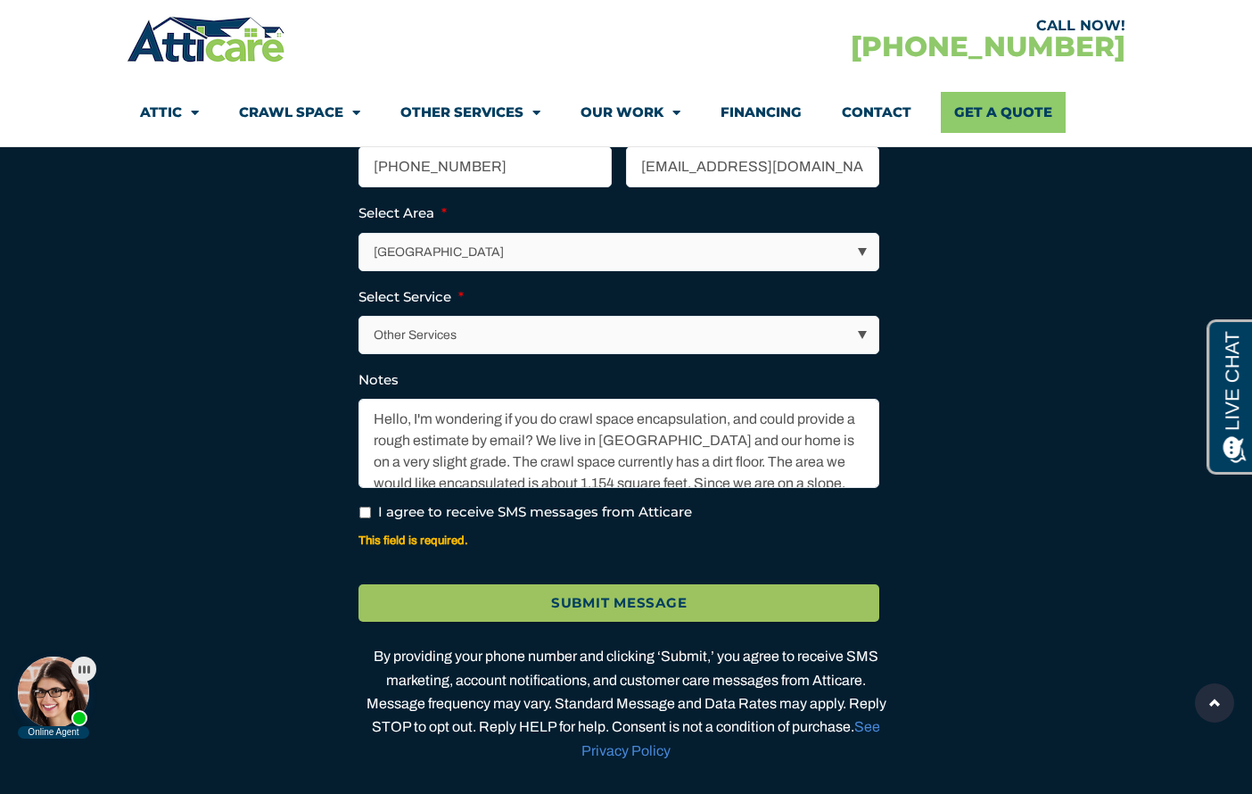
scroll to position [5236, 0]
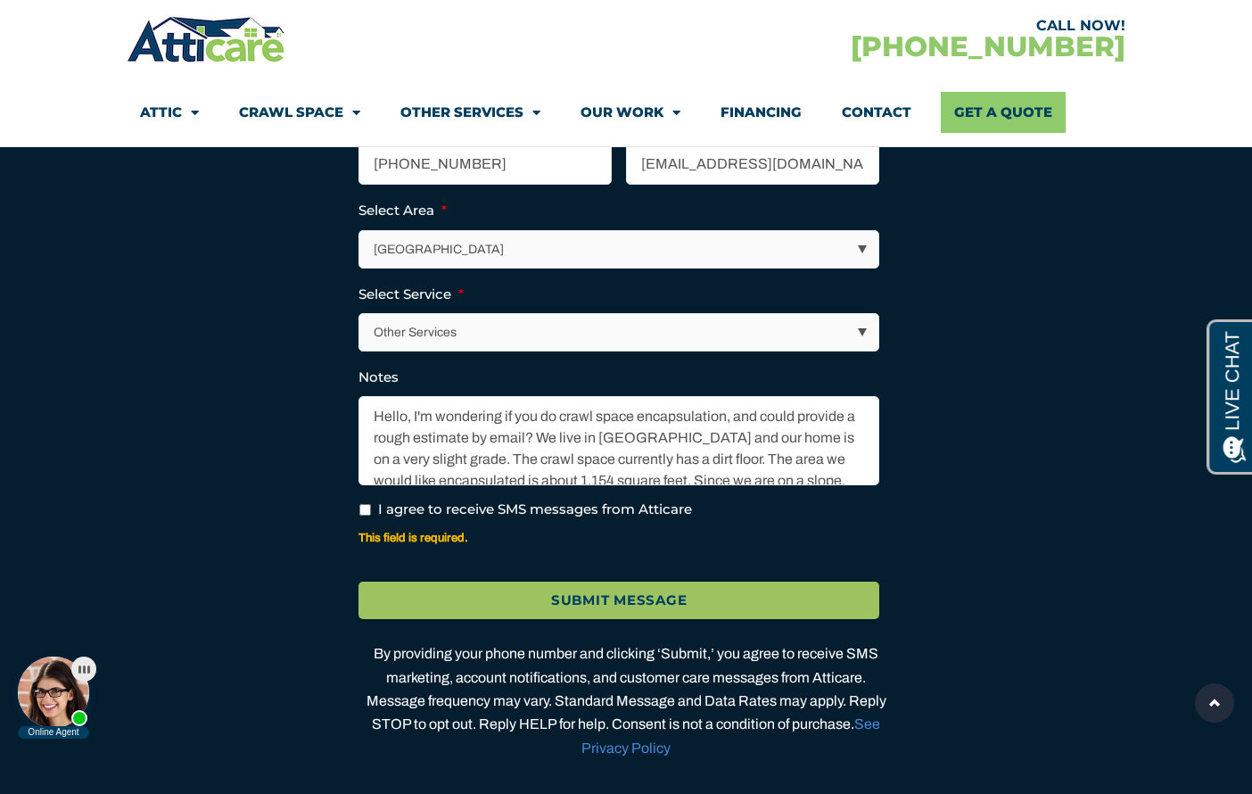
click at [365, 516] on input "I agree to receive SMS messages from Atticare" at bounding box center [366, 510] width 12 height 12
checkbox input "true"
select select "Attic & Crawl Space"
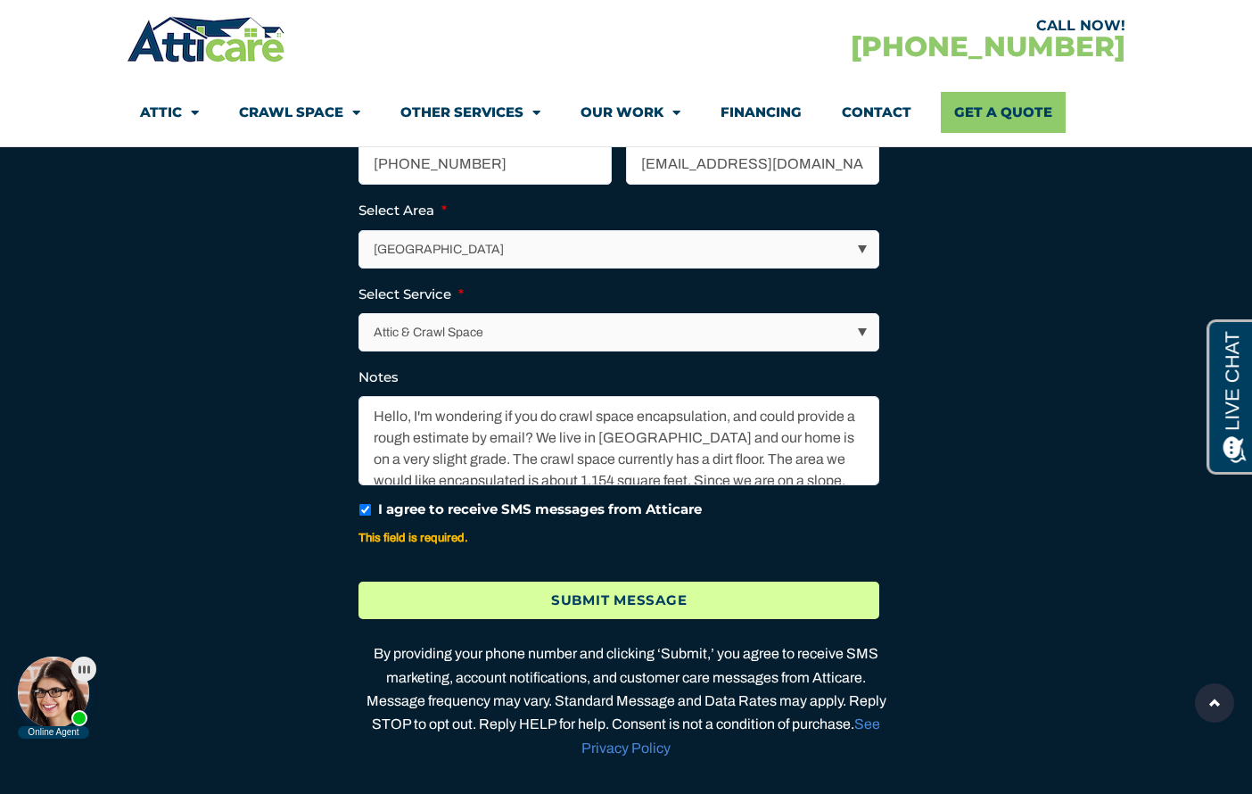
click at [636, 620] on input "Submit Message" at bounding box center [619, 601] width 521 height 38
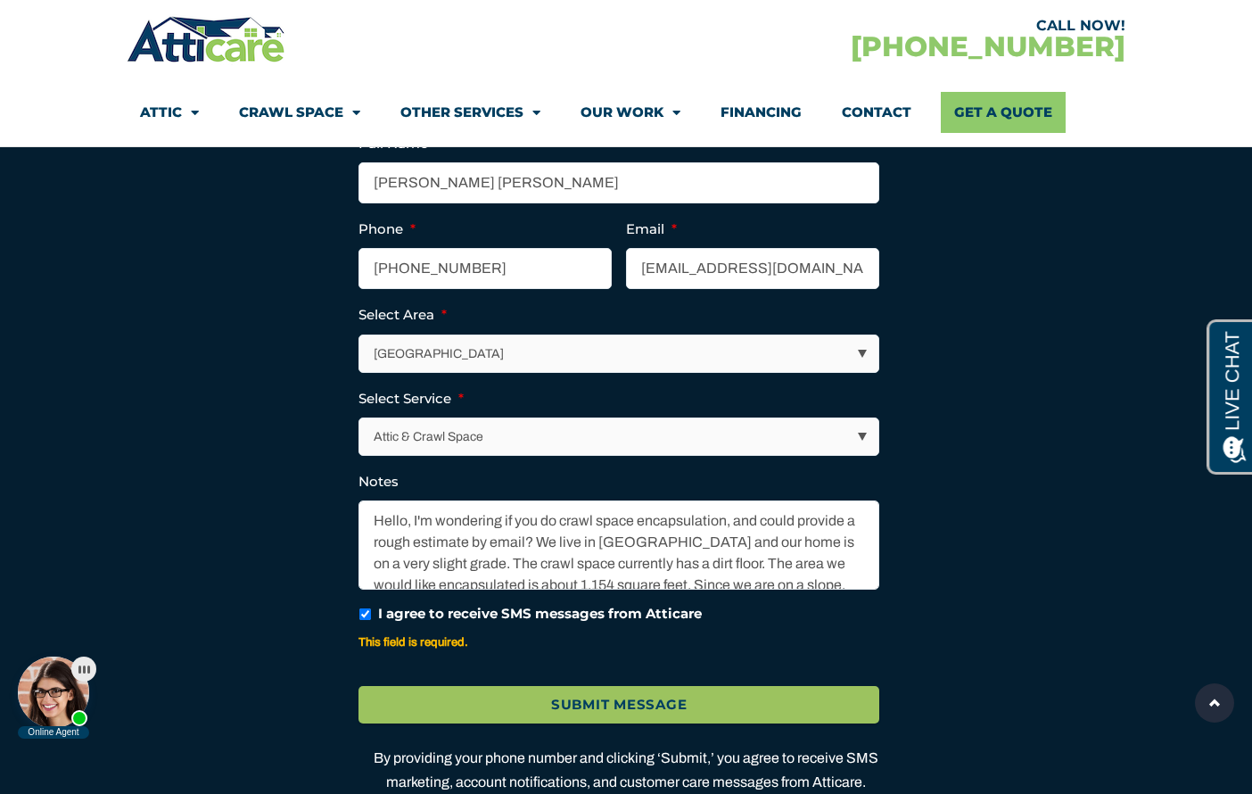
scroll to position [4998, 0]
